Goal: Information Seeking & Learning: Learn about a topic

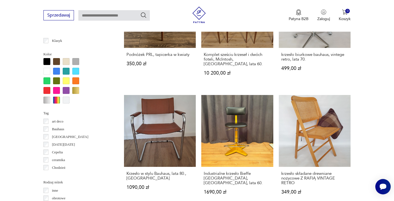
scroll to position [515, 0]
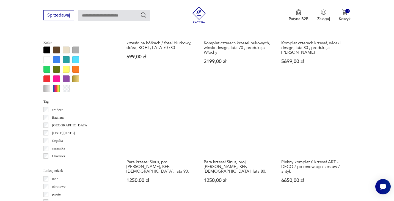
scroll to position [527, 0]
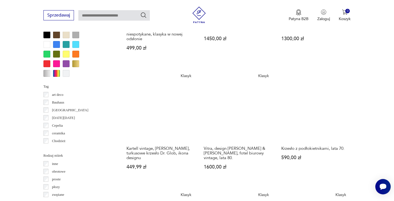
scroll to position [540, 0]
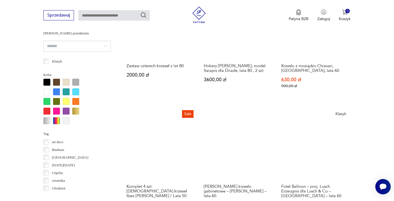
scroll to position [495, 0]
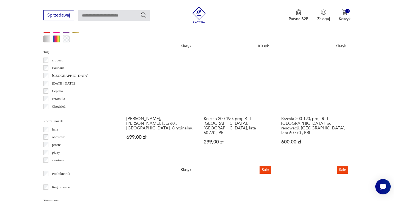
scroll to position [574, 0]
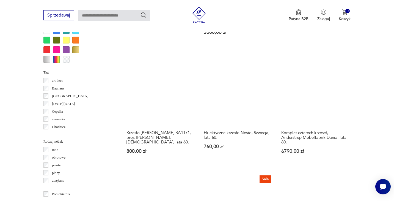
scroll to position [556, 0]
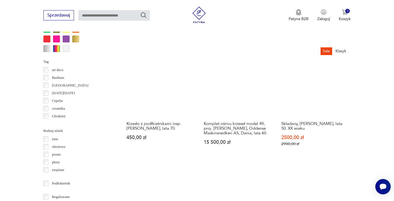
scroll to position [566, 0]
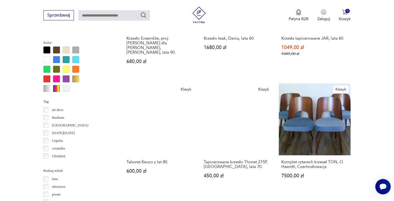
scroll to position [526, 0]
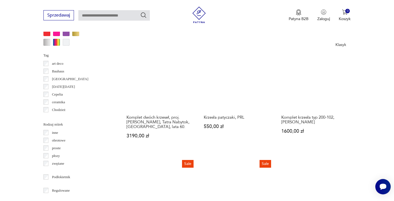
scroll to position [572, 0]
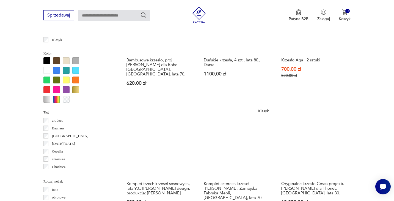
scroll to position [517, 0]
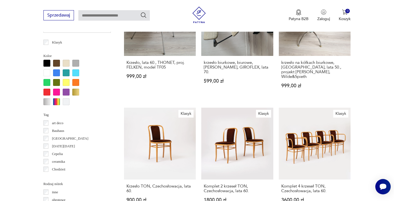
scroll to position [514, 0]
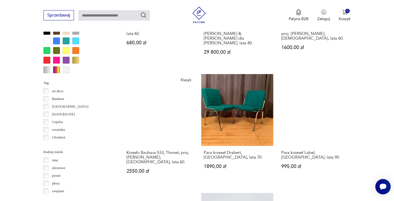
scroll to position [550, 0]
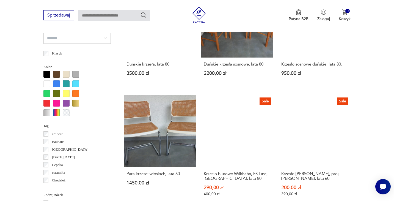
scroll to position [502, 0]
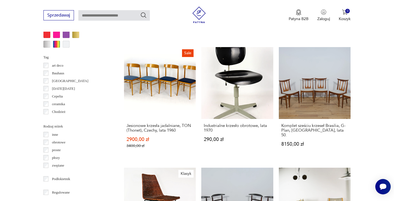
scroll to position [576, 0]
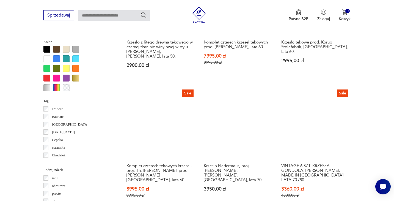
scroll to position [529, 0]
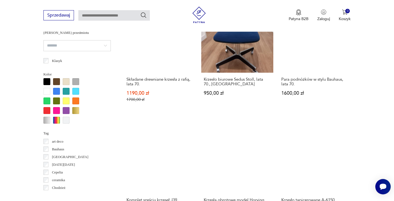
scroll to position [499, 0]
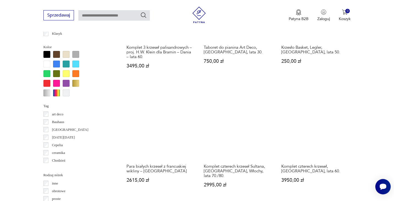
scroll to position [522, 0]
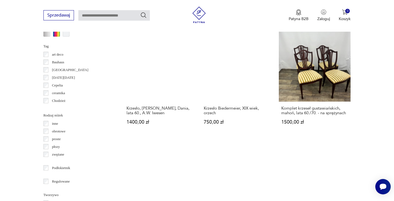
scroll to position [583, 0]
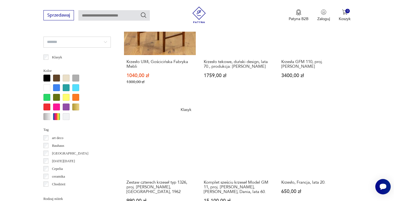
scroll to position [516, 0]
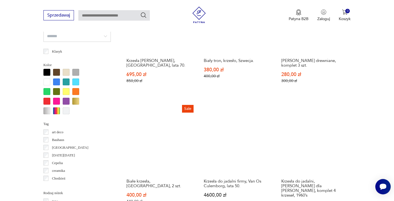
scroll to position [504, 0]
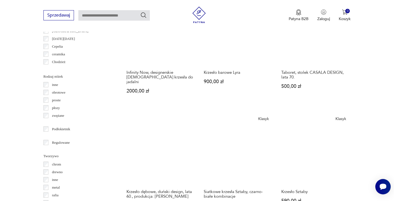
scroll to position [620, 0]
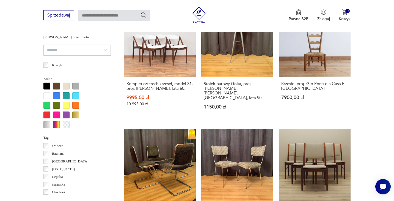
scroll to position [544, 0]
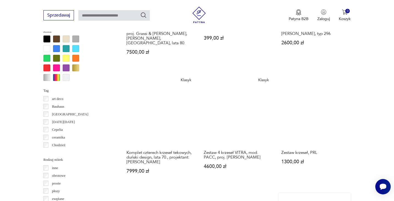
scroll to position [573, 0]
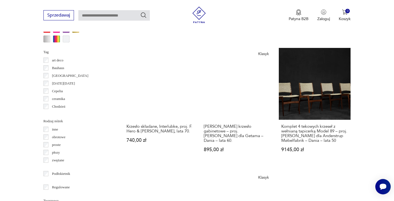
scroll to position [589, 0]
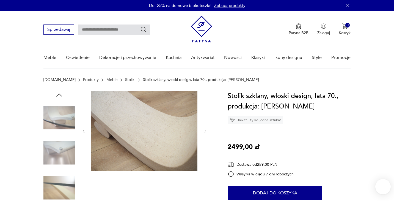
click at [60, 95] on icon "button" at bounding box center [59, 94] width 6 height 3
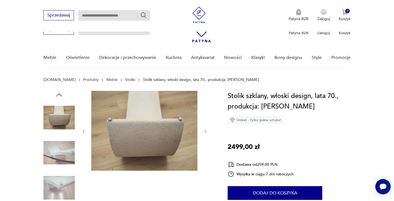
scroll to position [51, 0]
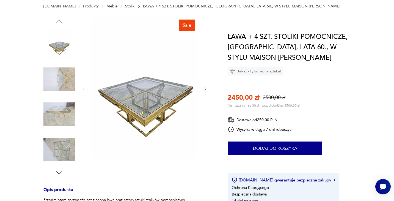
scroll to position [40, 0]
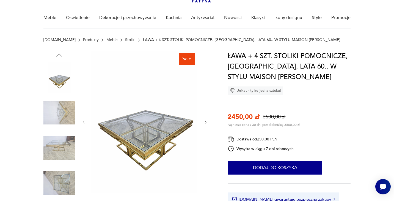
click at [205, 121] on icon "button" at bounding box center [205, 122] width 5 height 5
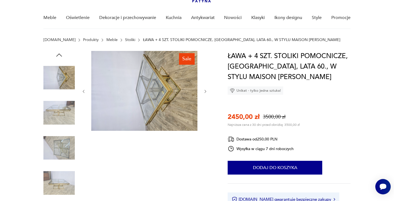
click at [205, 121] on div at bounding box center [144, 91] width 127 height 81
click at [208, 89] on div "Sale" at bounding box center [128, 131] width 171 height 160
click at [204, 92] on icon "button" at bounding box center [205, 91] width 5 height 5
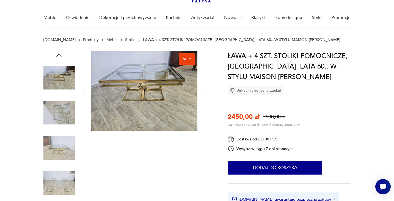
click at [204, 92] on icon "button" at bounding box center [205, 91] width 5 height 5
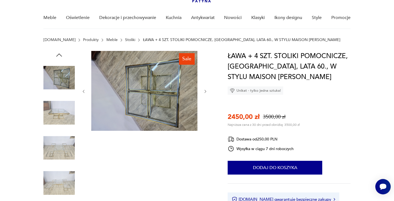
click at [204, 92] on icon "button" at bounding box center [205, 91] width 5 height 5
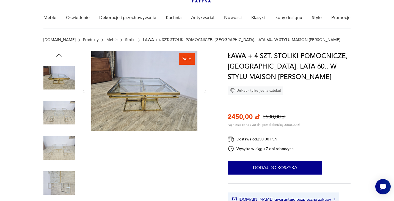
click at [204, 92] on icon "button" at bounding box center [205, 91] width 5 height 5
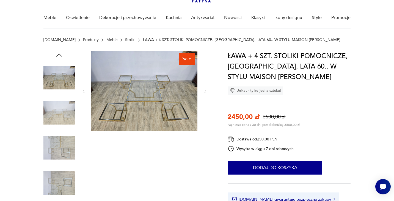
click at [204, 92] on icon "button" at bounding box center [205, 91] width 5 height 5
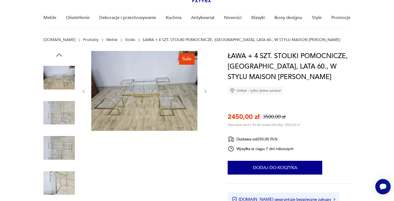
click at [204, 92] on icon "button" at bounding box center [205, 91] width 5 height 5
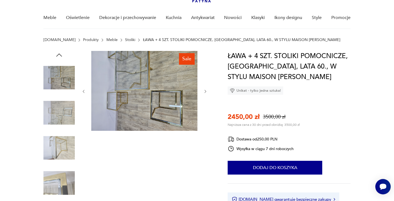
click at [204, 92] on icon "button" at bounding box center [205, 91] width 5 height 5
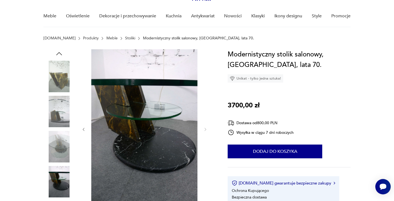
scroll to position [42, 0]
click at [54, 114] on img at bounding box center [58, 111] width 31 height 31
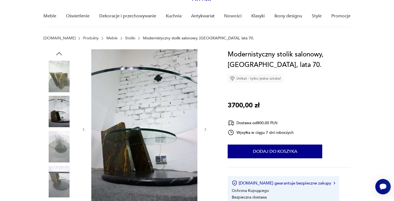
click at [59, 155] on img at bounding box center [58, 146] width 31 height 31
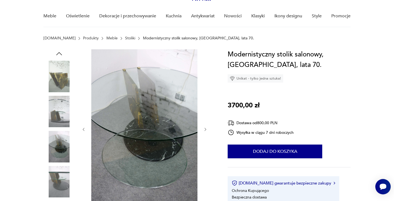
click at [58, 50] on icon "button" at bounding box center [59, 54] width 8 height 8
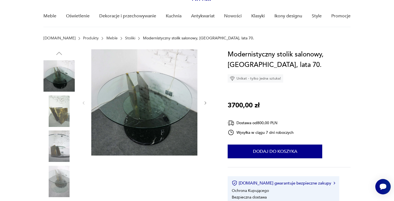
click at [56, 63] on img at bounding box center [58, 75] width 31 height 31
click at [56, 79] on img at bounding box center [58, 75] width 31 height 31
click at [181, 101] on img at bounding box center [144, 102] width 106 height 106
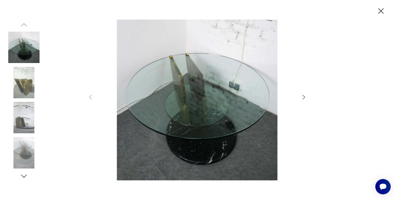
click at [304, 99] on icon "button" at bounding box center [304, 97] width 7 height 7
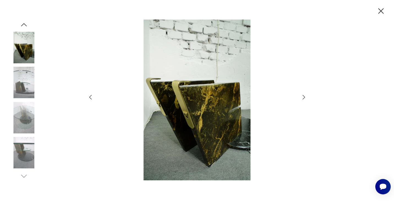
click at [304, 98] on icon "button" at bounding box center [304, 97] width 2 height 4
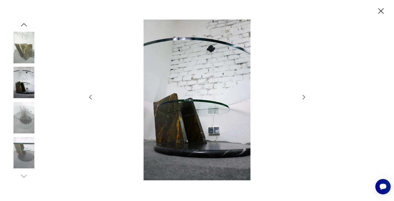
click at [305, 98] on icon "button" at bounding box center [304, 97] width 7 height 7
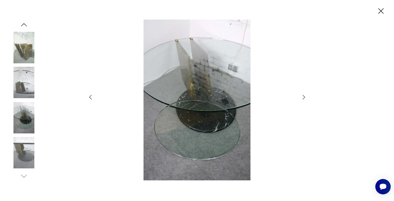
click at [305, 98] on icon "button" at bounding box center [304, 97] width 7 height 7
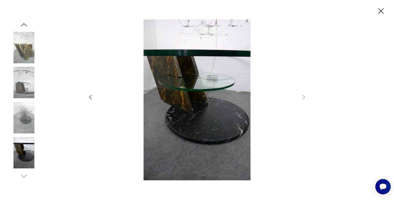
click at [381, 9] on icon "button" at bounding box center [381, 11] width 10 height 10
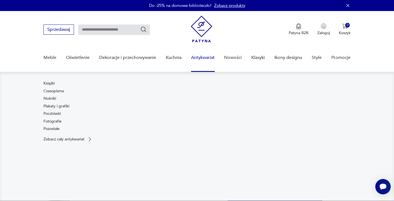
scroll to position [0, 0]
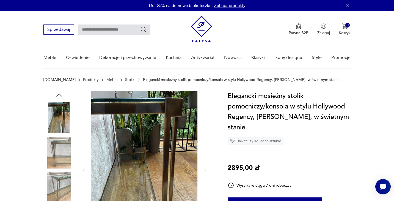
click at [55, 176] on img at bounding box center [58, 187] width 31 height 31
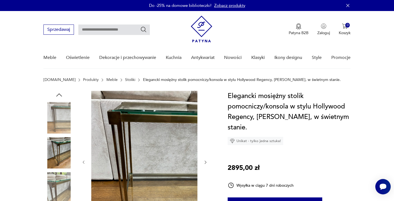
click at [57, 194] on img at bounding box center [58, 187] width 31 height 31
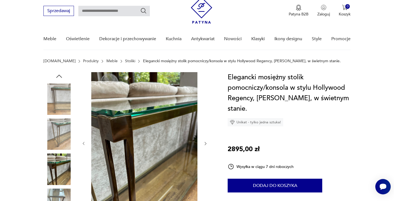
scroll to position [67, 0]
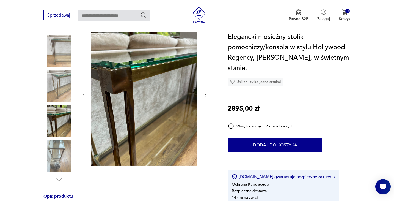
click at [147, 65] on img at bounding box center [144, 95] width 106 height 142
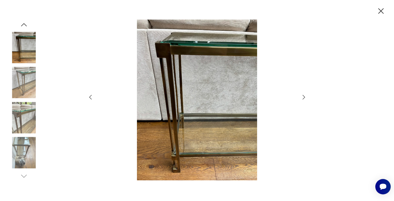
click at [27, 57] on img at bounding box center [23, 47] width 31 height 31
click at [23, 76] on img at bounding box center [23, 82] width 31 height 31
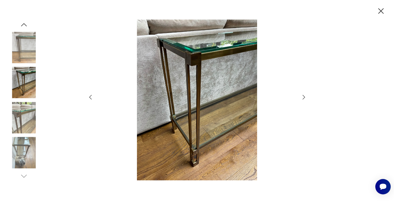
click at [27, 103] on img at bounding box center [23, 117] width 31 height 31
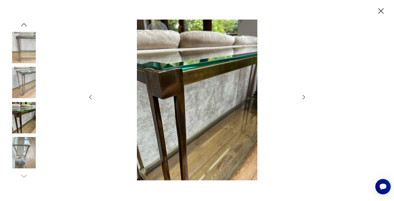
click at [29, 129] on img at bounding box center [23, 117] width 31 height 31
click at [27, 155] on img at bounding box center [23, 152] width 31 height 31
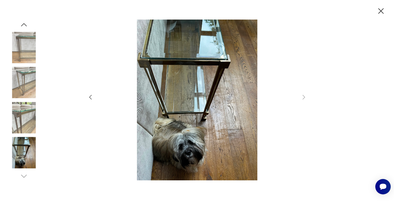
click at [28, 124] on img at bounding box center [23, 117] width 31 height 31
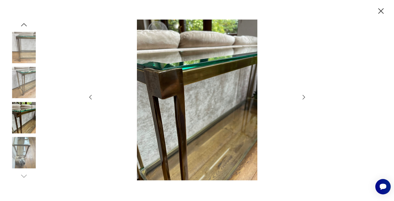
click at [27, 95] on img at bounding box center [23, 82] width 31 height 31
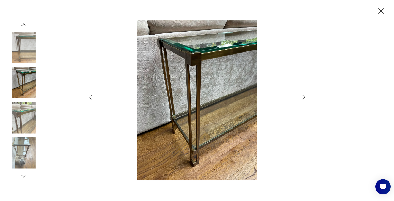
click at [28, 52] on img at bounding box center [23, 47] width 31 height 31
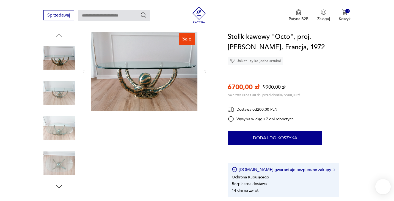
click at [138, 73] on img at bounding box center [144, 71] width 106 height 80
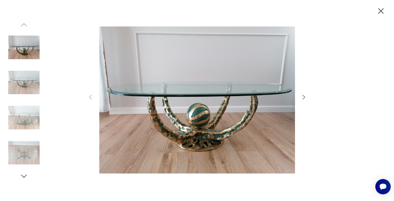
click at [303, 98] on icon "button" at bounding box center [304, 97] width 7 height 7
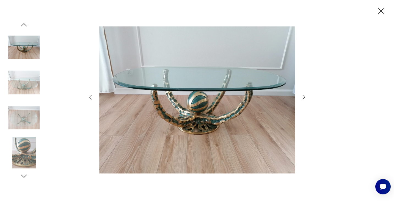
click at [303, 92] on div at bounding box center [197, 101] width 220 height 162
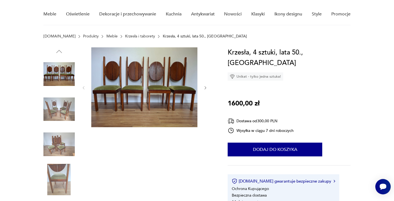
scroll to position [42, 0]
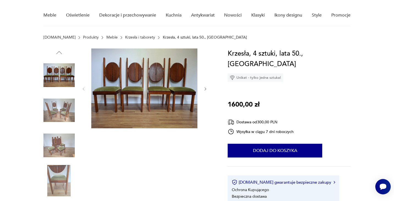
click at [205, 88] on icon "button" at bounding box center [205, 89] width 5 height 5
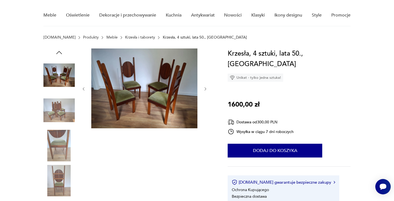
click at [205, 88] on icon "button" at bounding box center [205, 89] width 5 height 5
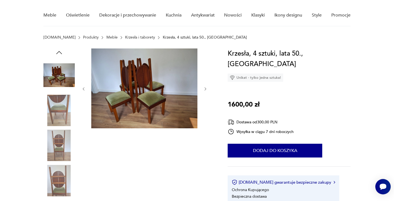
click at [205, 88] on icon "button" at bounding box center [205, 89] width 5 height 5
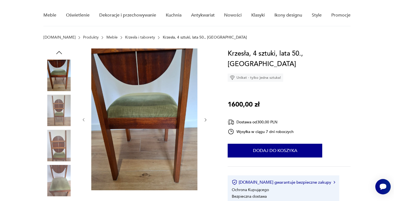
click at [205, 88] on div at bounding box center [144, 119] width 127 height 143
click at [204, 89] on div at bounding box center [144, 119] width 127 height 143
click at [203, 121] on icon "button" at bounding box center [205, 119] width 5 height 5
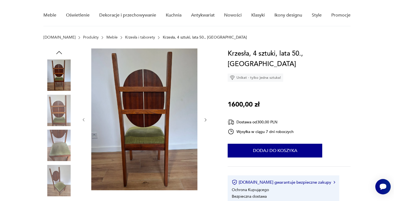
click at [203, 121] on icon "button" at bounding box center [205, 119] width 5 height 5
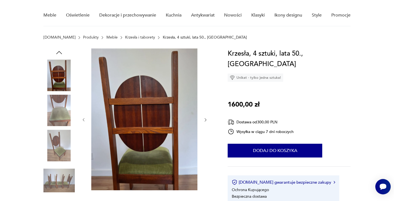
click at [203, 121] on icon "button" at bounding box center [205, 119] width 5 height 5
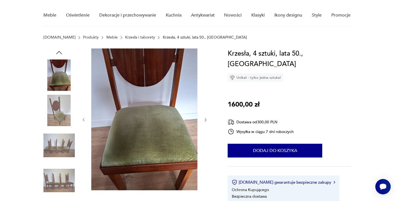
click at [203, 121] on icon "button" at bounding box center [205, 119] width 5 height 5
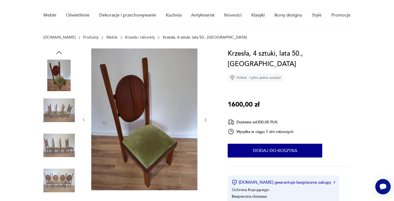
click at [203, 121] on icon "button" at bounding box center [205, 119] width 5 height 5
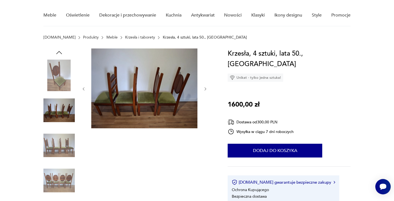
click at [203, 121] on div at bounding box center [144, 88] width 127 height 81
click at [205, 86] on button "button" at bounding box center [205, 89] width 5 height 6
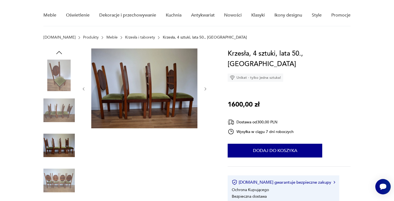
click at [205, 86] on button "button" at bounding box center [205, 89] width 5 height 6
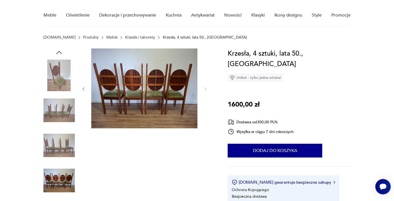
click at [59, 116] on img at bounding box center [58, 110] width 31 height 31
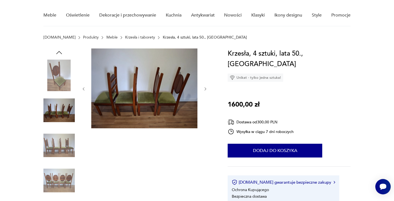
click at [63, 138] on img at bounding box center [58, 145] width 31 height 31
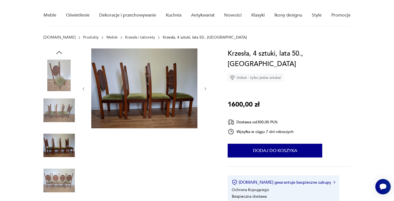
click at [58, 179] on img at bounding box center [58, 180] width 31 height 31
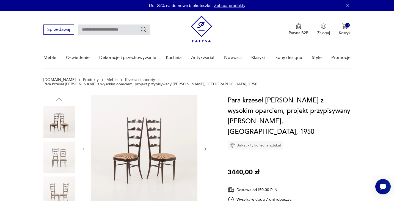
click at [204, 147] on icon "button" at bounding box center [205, 149] width 5 height 5
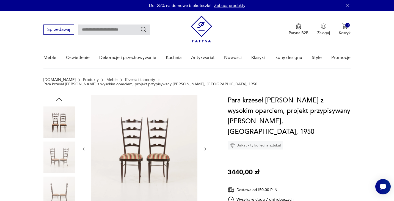
click at [204, 147] on icon "button" at bounding box center [205, 149] width 5 height 5
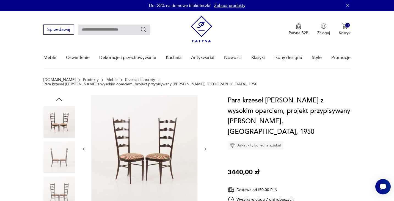
click at [204, 147] on icon "button" at bounding box center [205, 149] width 5 height 5
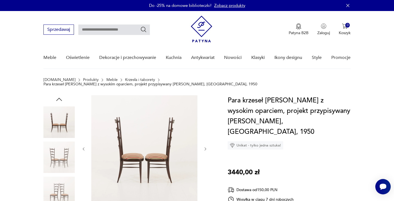
click at [204, 147] on icon "button" at bounding box center [205, 149] width 5 height 5
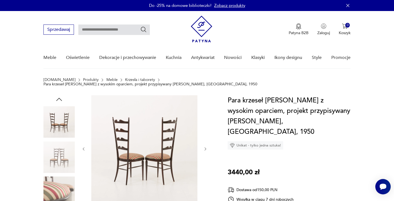
click at [204, 147] on icon "button" at bounding box center [205, 149] width 5 height 5
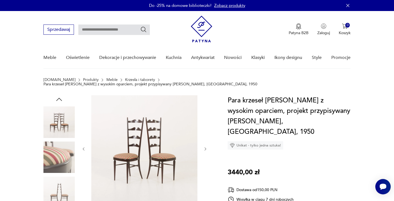
click at [204, 147] on icon "button" at bounding box center [205, 149] width 5 height 5
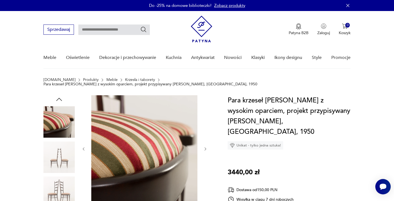
click at [60, 146] on img at bounding box center [58, 156] width 31 height 31
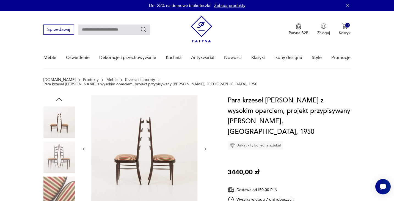
click at [55, 182] on img at bounding box center [58, 191] width 31 height 31
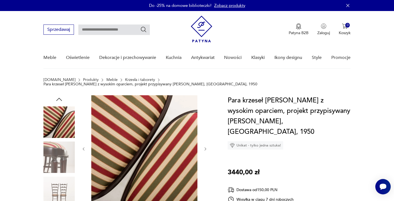
click at [53, 167] on img at bounding box center [58, 156] width 31 height 31
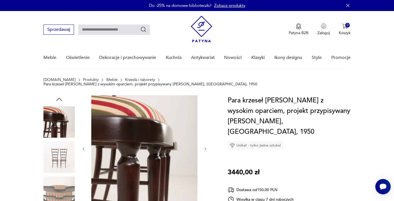
click at [58, 168] on div at bounding box center [58, 156] width 31 height 31
click at [59, 158] on img at bounding box center [58, 156] width 31 height 31
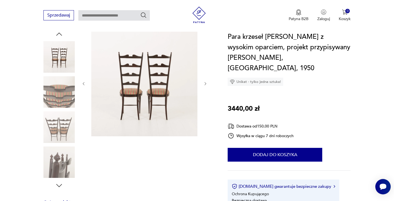
scroll to position [179, 0]
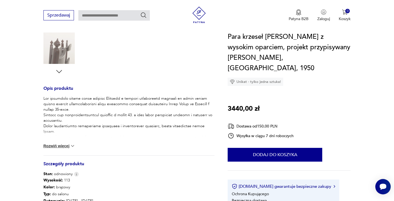
click at [64, 143] on button "Rozwiń więcej" at bounding box center [59, 146] width 32 height 6
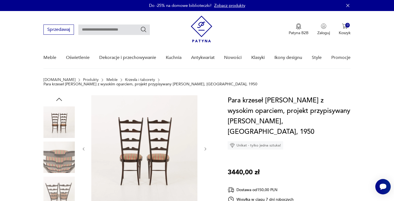
scroll to position [0, 0]
click at [54, 120] on img at bounding box center [58, 121] width 31 height 31
click at [54, 163] on img at bounding box center [58, 156] width 31 height 31
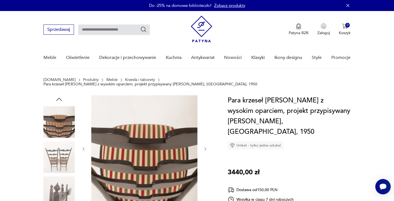
click at [55, 151] on img at bounding box center [58, 156] width 31 height 31
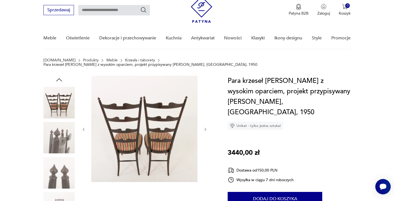
scroll to position [24, 0]
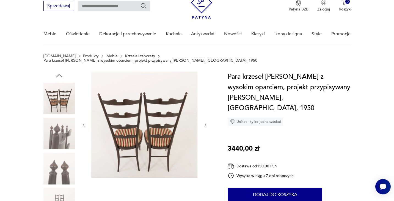
click at [56, 156] on img at bounding box center [58, 168] width 31 height 31
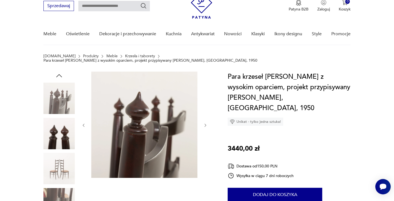
click at [60, 174] on img at bounding box center [58, 168] width 31 height 31
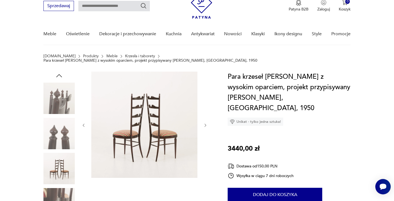
click at [57, 191] on img at bounding box center [58, 203] width 31 height 31
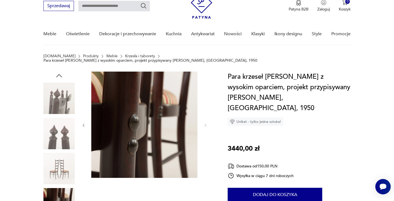
click at [63, 153] on img at bounding box center [58, 168] width 31 height 31
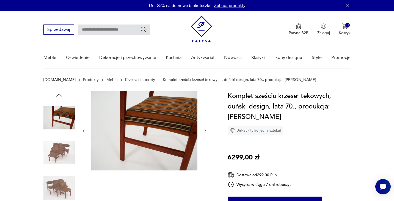
click at [50, 154] on img at bounding box center [58, 152] width 31 height 31
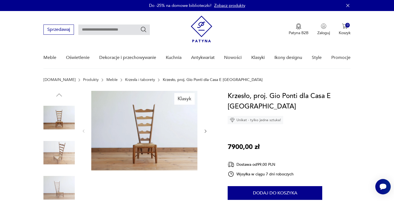
click at [204, 132] on icon "button" at bounding box center [205, 131] width 5 height 5
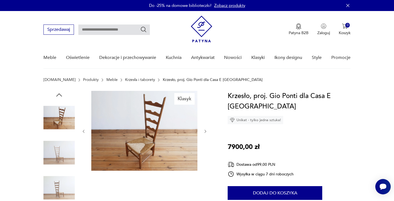
click at [204, 132] on icon "button" at bounding box center [205, 131] width 5 height 5
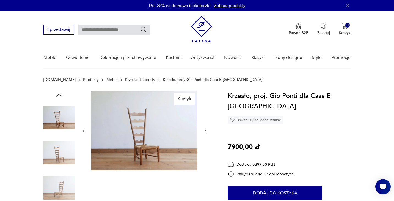
click at [204, 132] on icon "button" at bounding box center [205, 131] width 5 height 5
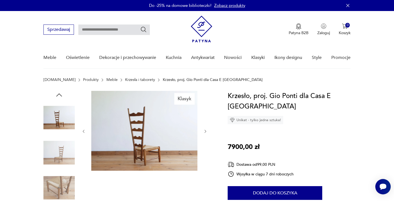
click at [204, 132] on icon "button" at bounding box center [205, 131] width 5 height 5
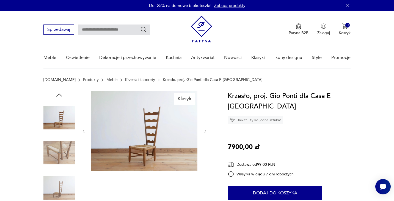
click at [204, 132] on icon "button" at bounding box center [205, 131] width 5 height 5
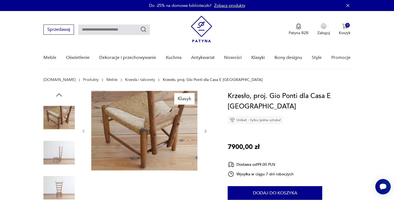
click at [204, 132] on icon "button" at bounding box center [205, 131] width 5 height 5
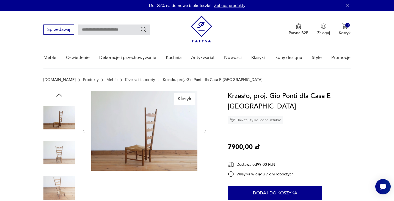
click at [204, 132] on icon "button" at bounding box center [205, 131] width 5 height 5
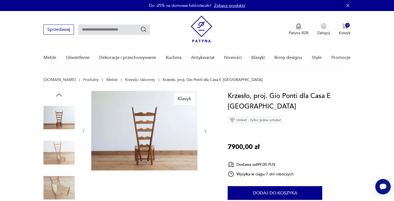
click at [204, 132] on icon "button" at bounding box center [205, 131] width 5 height 5
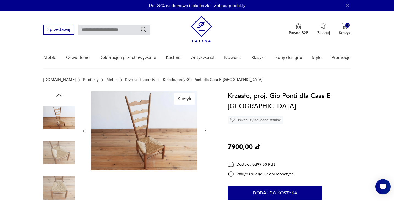
click at [204, 132] on icon "button" at bounding box center [205, 131] width 5 height 5
